Goal: Transaction & Acquisition: Book appointment/travel/reservation

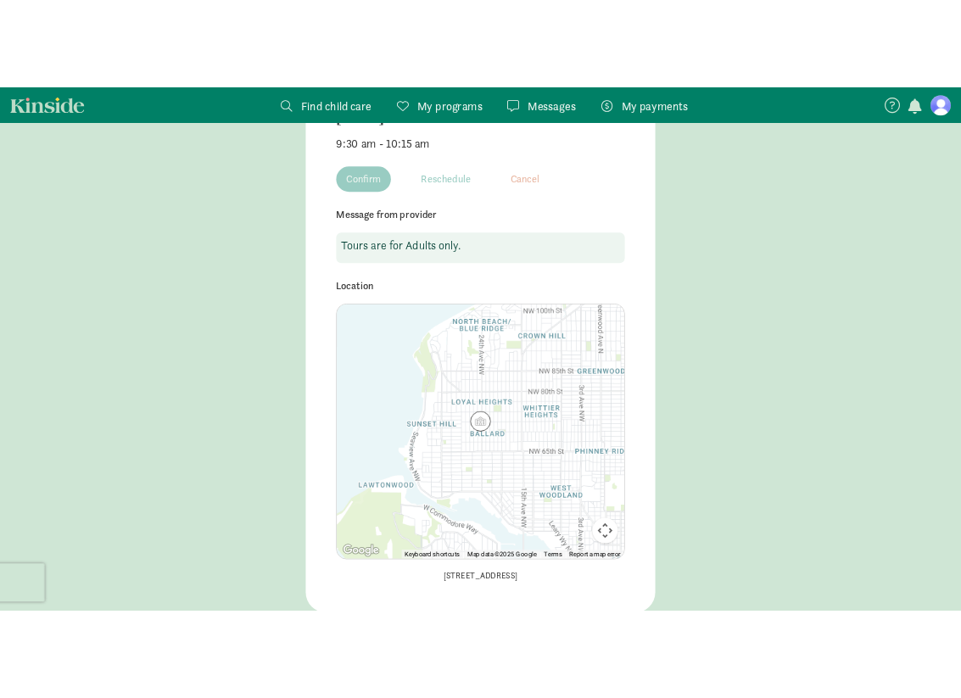
scroll to position [266, 0]
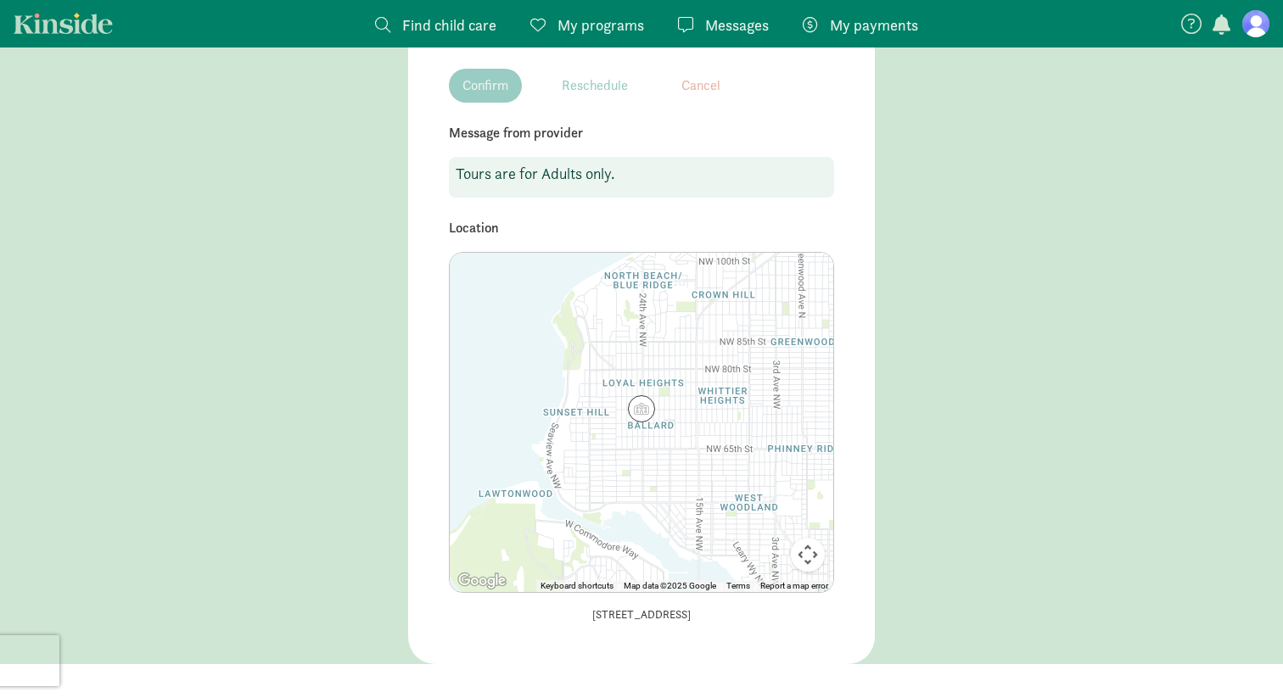
click at [642, 408] on img at bounding box center [641, 408] width 27 height 27
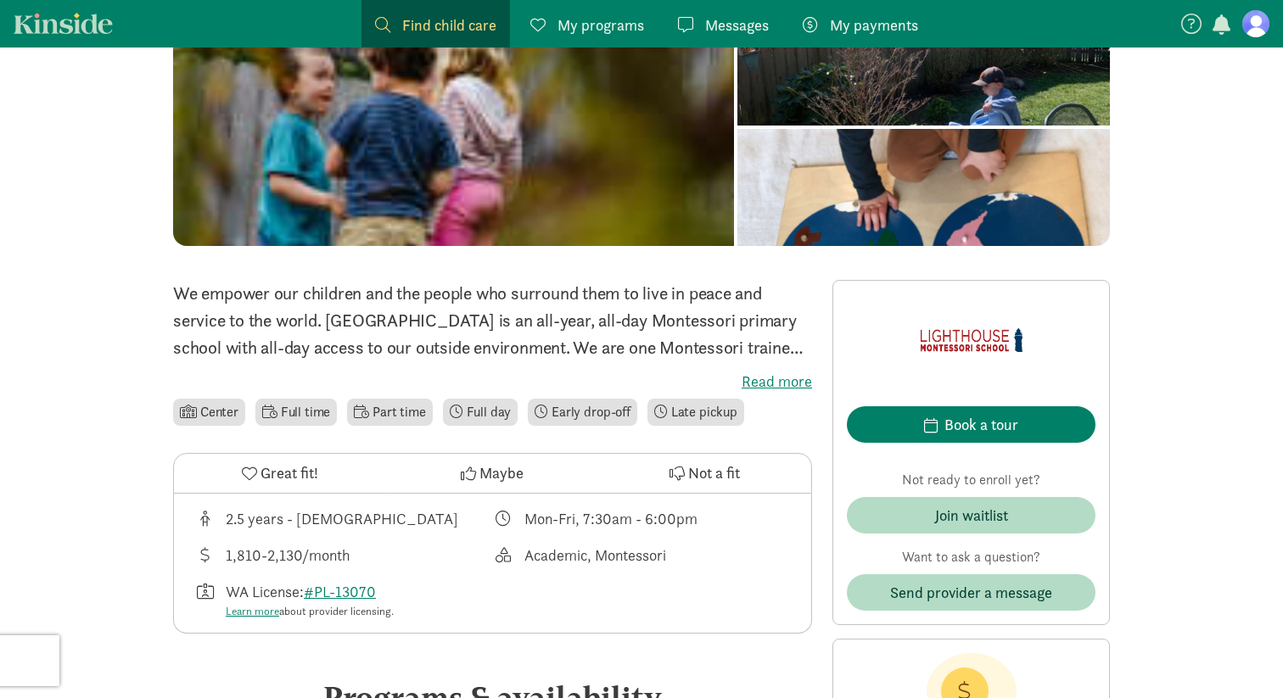
scroll to position [167, 0]
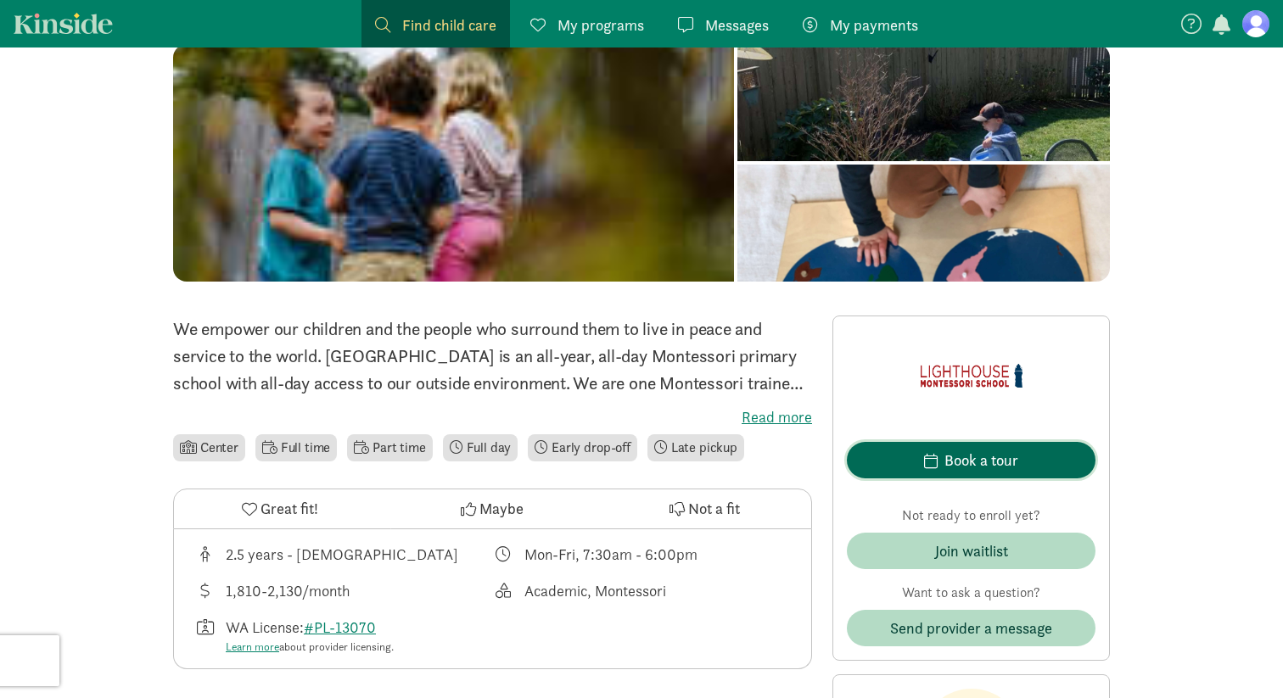
click at [1009, 452] on div "Book a tour" at bounding box center [981, 460] width 74 height 23
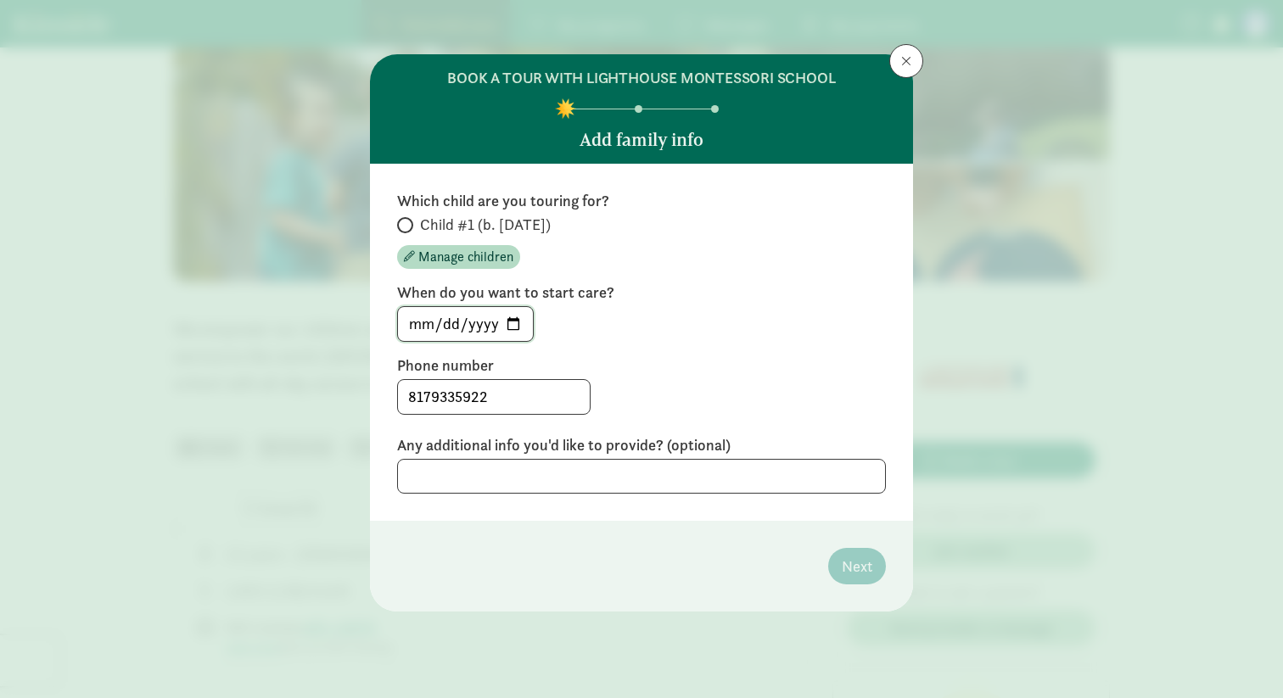
click at [512, 322] on input "2025-09-12" at bounding box center [465, 324] width 135 height 34
type input "2027-09-12"
click at [782, 364] on label "Phone number" at bounding box center [641, 365] width 489 height 20
click at [707, 475] on textarea at bounding box center [641, 476] width 489 height 35
click at [396, 225] on div "Which child are you touring for? Child #1 (b. September 2025) Manage children W…" at bounding box center [641, 342] width 543 height 357
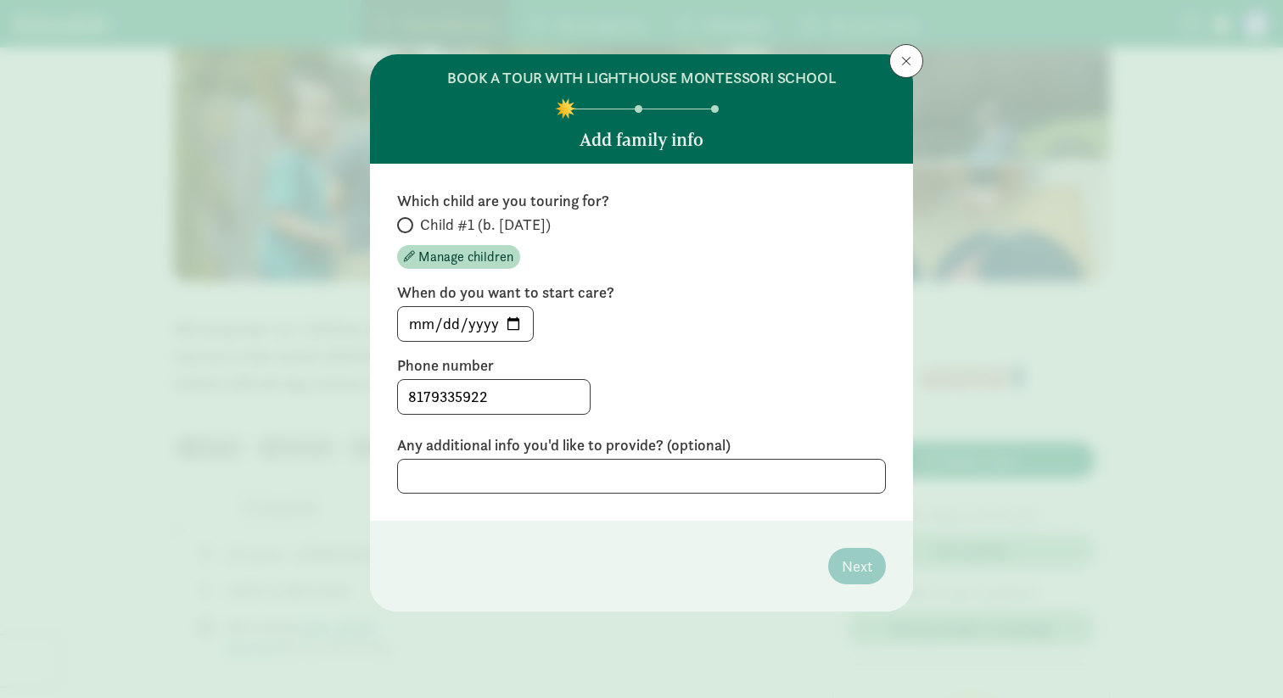
click at [409, 228] on span at bounding box center [405, 225] width 16 height 16
click at [408, 228] on input "Child #1 (b. September 2025)" at bounding box center [402, 225] width 11 height 11
radio input "true"
click at [854, 574] on span "Next" at bounding box center [857, 566] width 31 height 23
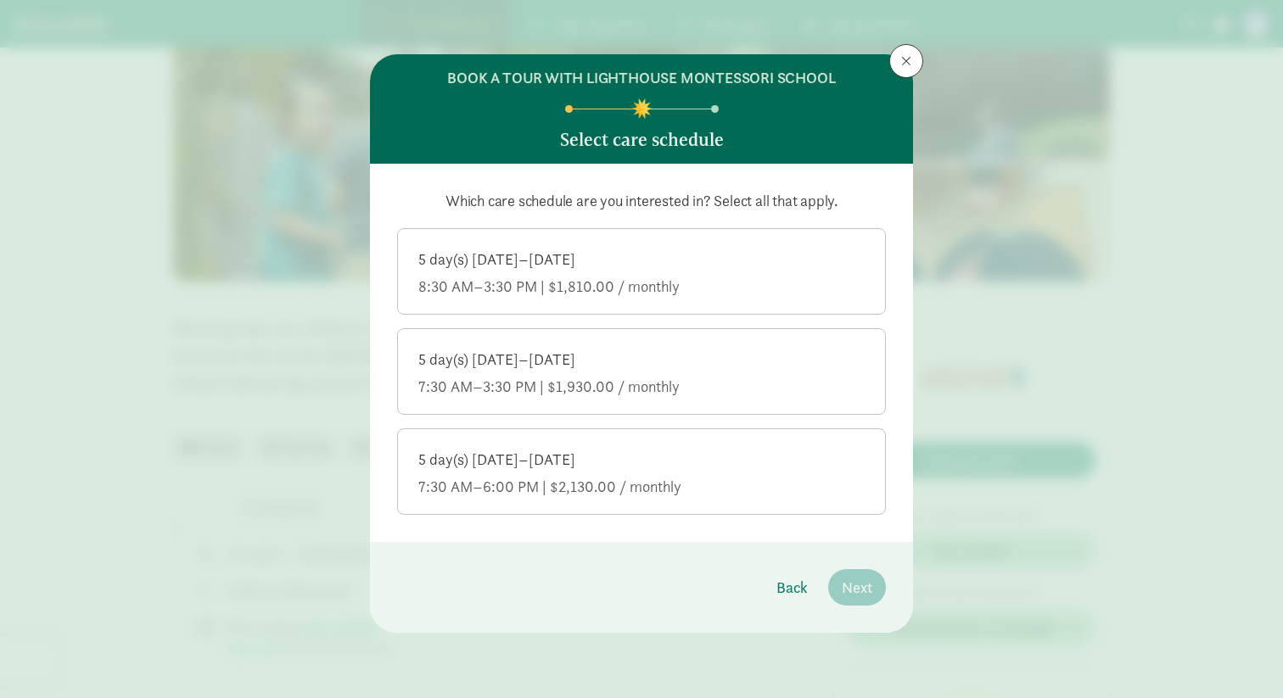
click at [661, 464] on div "5 day(s) Monday–Friday" at bounding box center [641, 460] width 446 height 20
click at [0, 0] on input "5 day(s) Monday–Friday 7:30 AM–6:00 PM | $2,130.00 / monthly" at bounding box center [0, 0] width 0 height 0
